Goal: Task Accomplishment & Management: Complete application form

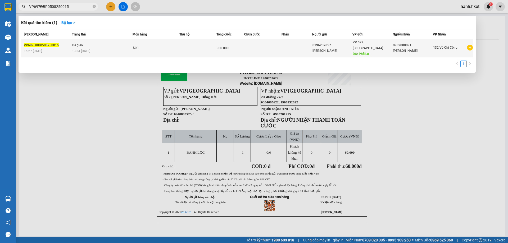
type input "VP697ĐBP0508250015"
click at [197, 45] on td at bounding box center [197, 48] width 37 height 18
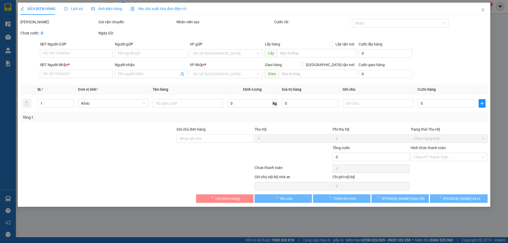
type input "0396232857"
type input "[PERSON_NAME]"
type input "Phố Lu"
type input "0989080091"
type input "[PERSON_NAME]"
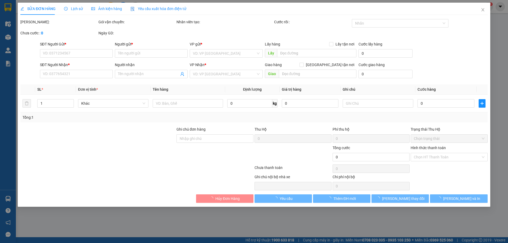
type input "900.000"
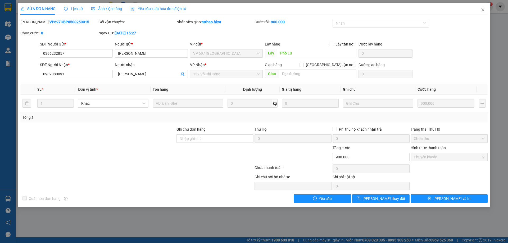
click at [71, 11] on span "Lịch sử" at bounding box center [73, 9] width 19 height 4
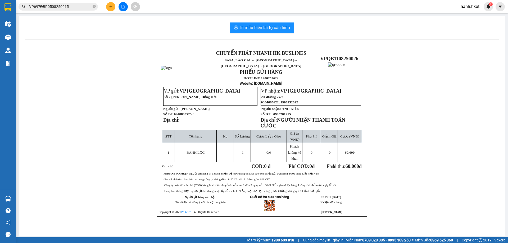
click at [77, 10] on span "VP697ĐBP0508250015" at bounding box center [58, 7] width 79 height 8
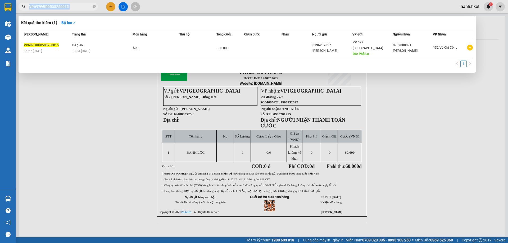
click at [77, 10] on span "VP697ĐBP0508250015" at bounding box center [58, 7] width 79 height 8
click at [73, 3] on span "VP697ĐBP0508250015" at bounding box center [58, 7] width 79 height 8
click at [92, 8] on span "VP697ĐBP0508250015" at bounding box center [58, 7] width 79 height 8
click at [74, 5] on input "VP697ĐBP0508250015" at bounding box center [60, 7] width 62 height 6
click at [98, 9] on div "VP697ĐBP0508250015" at bounding box center [51, 7] width 103 height 8
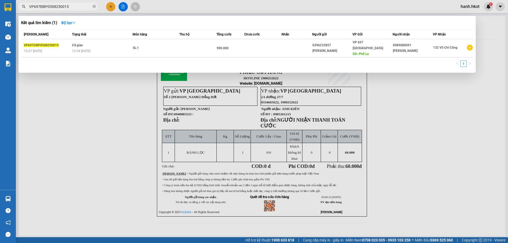
click at [92, 7] on span "VP697ĐBP0508250015" at bounding box center [58, 7] width 79 height 8
click at [92, 6] on span "VP697ĐBP0508250015" at bounding box center [58, 7] width 79 height 8
click at [94, 6] on icon "close-circle" at bounding box center [94, 6] width 3 height 3
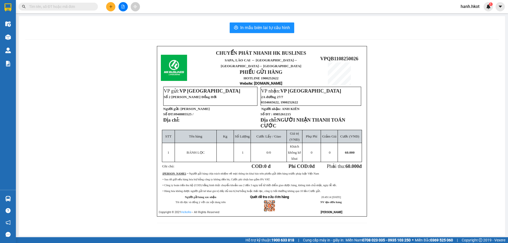
click at [94, 6] on span at bounding box center [94, 7] width 3 height 6
click at [81, 4] on input "text" at bounding box center [60, 7] width 62 height 6
paste input "PDP0508250017"
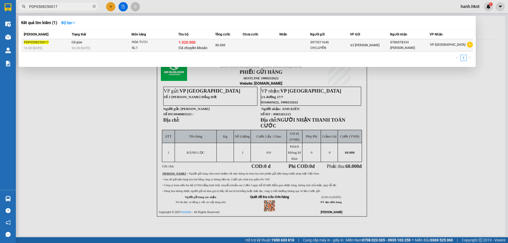
type input "PDP0508250017"
click at [147, 46] on div "SL: 1" at bounding box center [152, 48] width 40 height 6
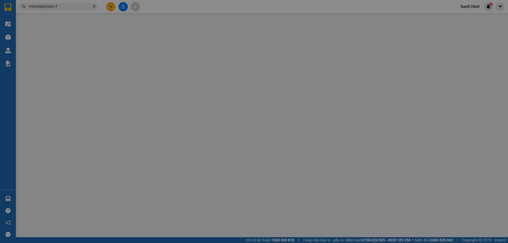
type input "0973511646"
type input "CHỊ LUYẾN"
type input "0786078334"
type input "[PERSON_NAME]"
type input "1.020.000"
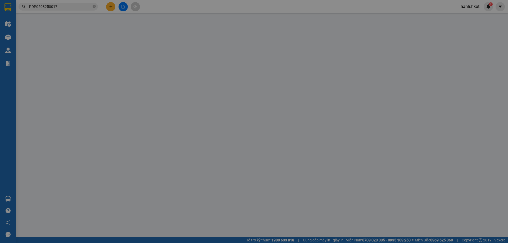
type input "80.000"
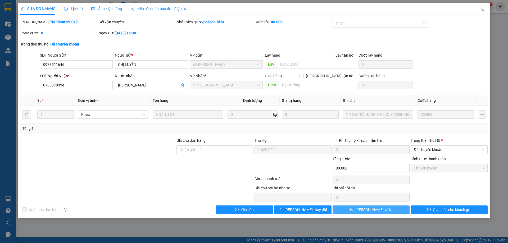
click at [386, 209] on button "[PERSON_NAME] và In" at bounding box center [370, 209] width 77 height 8
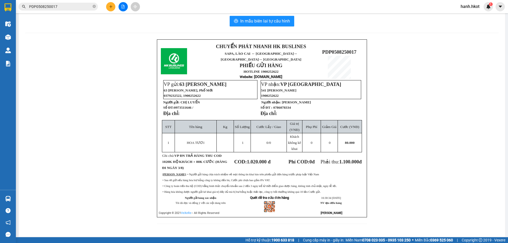
scroll to position [8, 0]
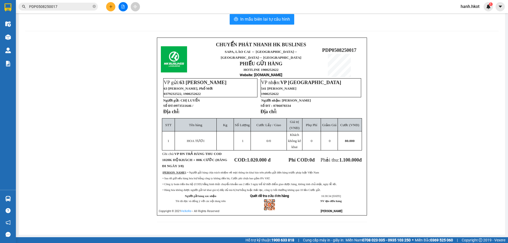
drag, startPoint x: 116, startPoint y: 34, endPoint x: 138, endPoint y: 6, distance: 35.8
click at [117, 34] on div "In mẫu biên lai tự cấu hình CHUYỂN PHÁT NHANH HK BUSLINES SAPA, [GEOGRAPHIC_DAT…" at bounding box center [262, 121] width 486 height 227
